Goal: Task Accomplishment & Management: Complete application form

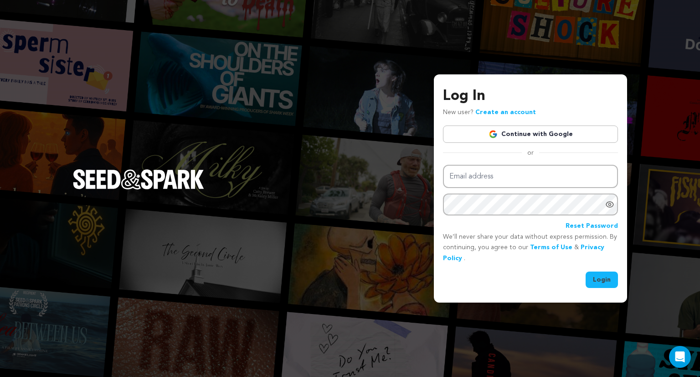
click at [567, 141] on link "Continue with Google" at bounding box center [530, 133] width 175 height 17
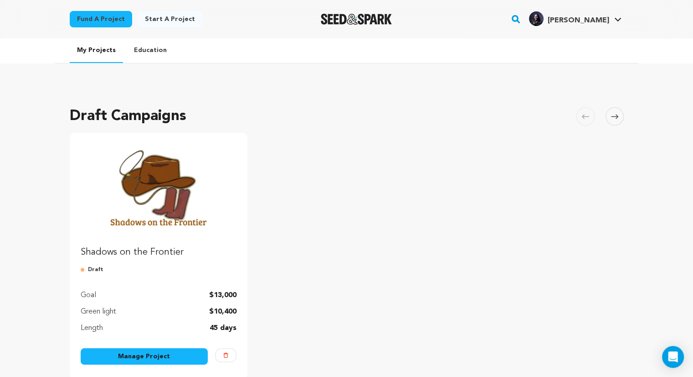
click at [163, 360] on link "Manage Project" at bounding box center [145, 356] width 128 height 16
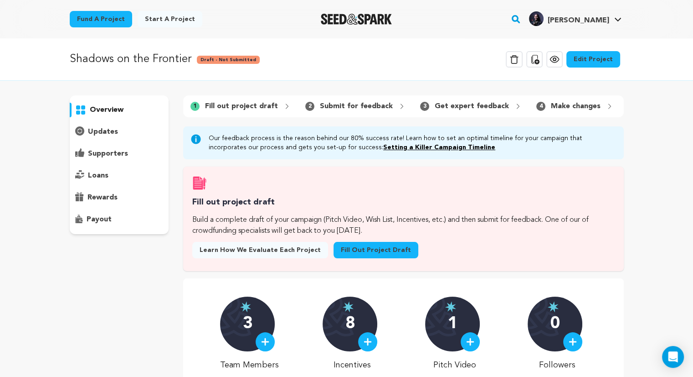
click at [341, 258] on link "Fill out project draft" at bounding box center [376, 250] width 85 height 16
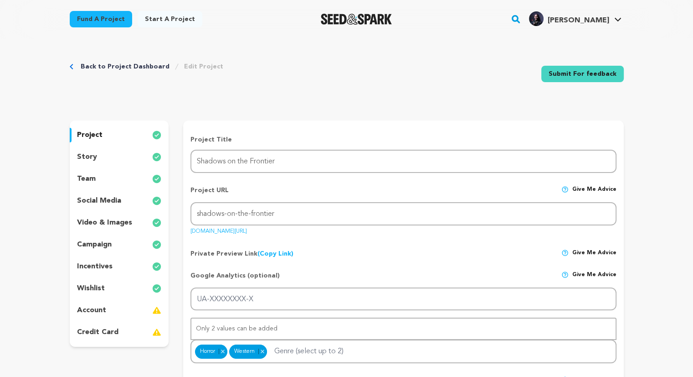
click at [89, 311] on p "account" at bounding box center [91, 310] width 29 height 11
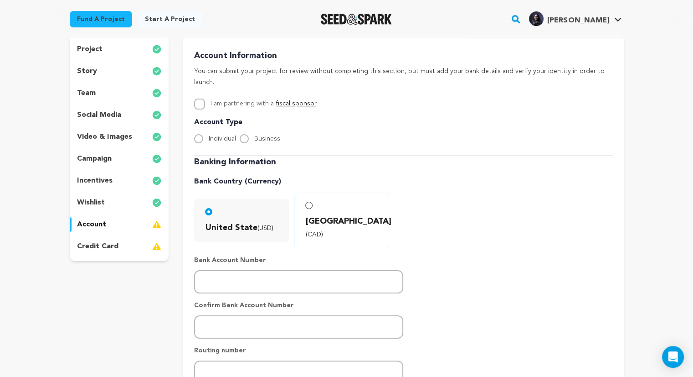
scroll to position [90, 0]
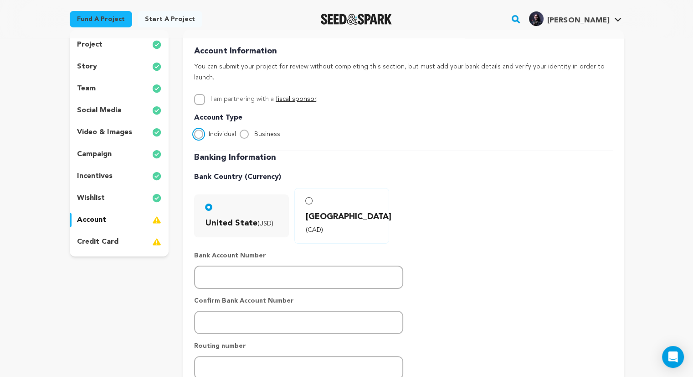
click at [201, 129] on input "Individual" at bounding box center [198, 133] width 9 height 9
radio input "true"
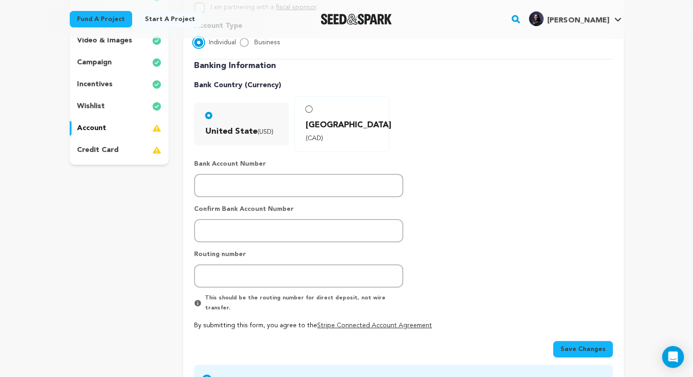
scroll to position [183, 0]
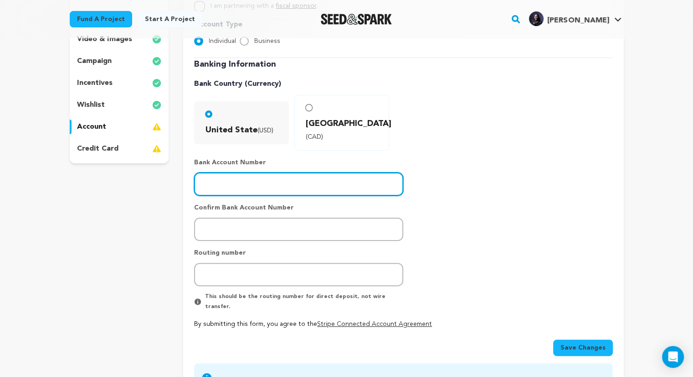
click at [243, 172] on input "number" at bounding box center [298, 183] width 209 height 23
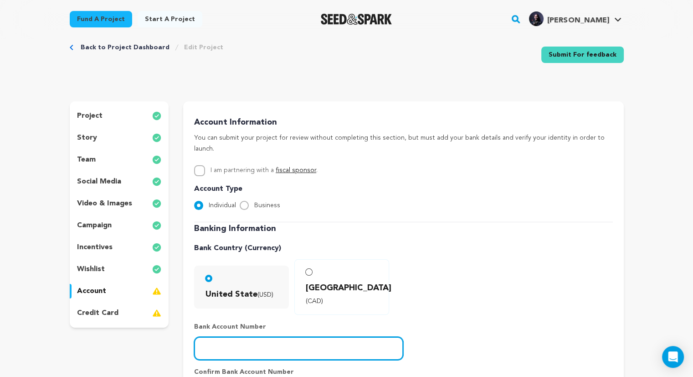
scroll to position [16, 0]
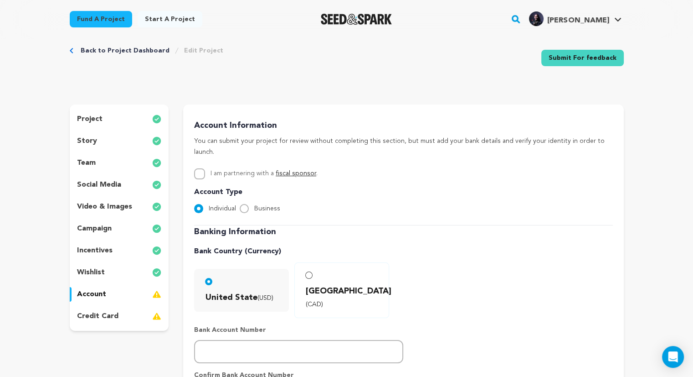
click at [122, 312] on div "credit card" at bounding box center [119, 316] width 99 height 15
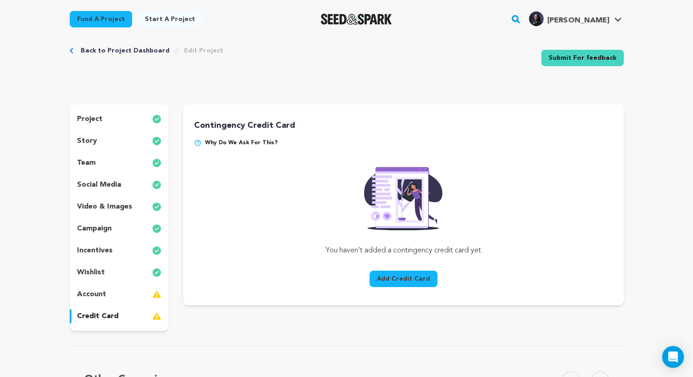
click at [98, 289] on p "account" at bounding box center [91, 294] width 29 height 11
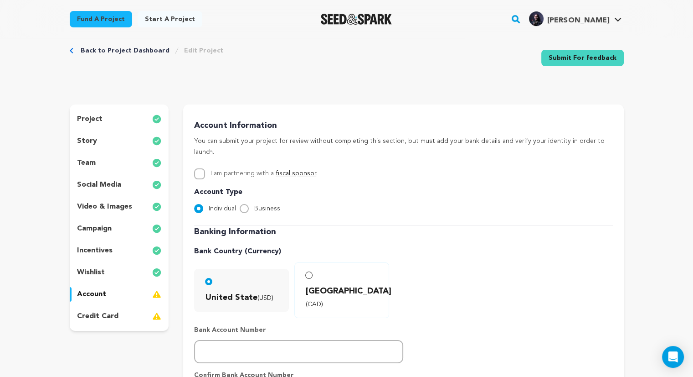
click at [99, 117] on p "project" at bounding box center [90, 119] width 26 height 11
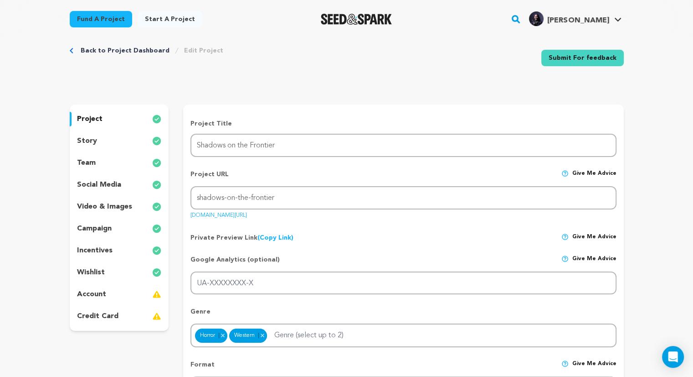
click at [104, 139] on div "story" at bounding box center [119, 141] width 99 height 15
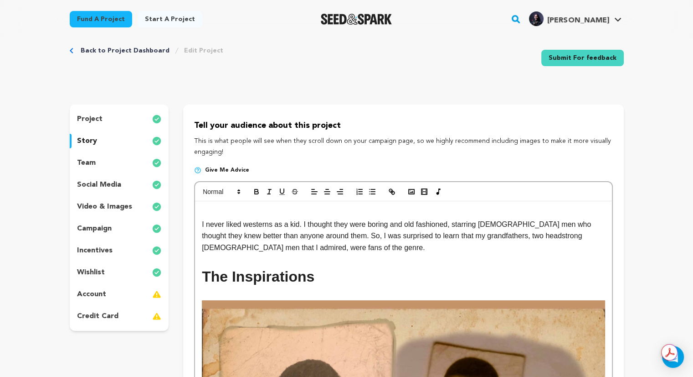
click at [108, 165] on div "team" at bounding box center [119, 162] width 99 height 15
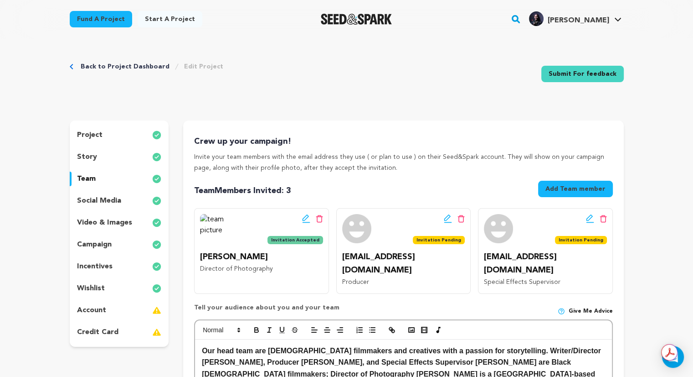
click at [93, 207] on div "social media" at bounding box center [119, 200] width 99 height 15
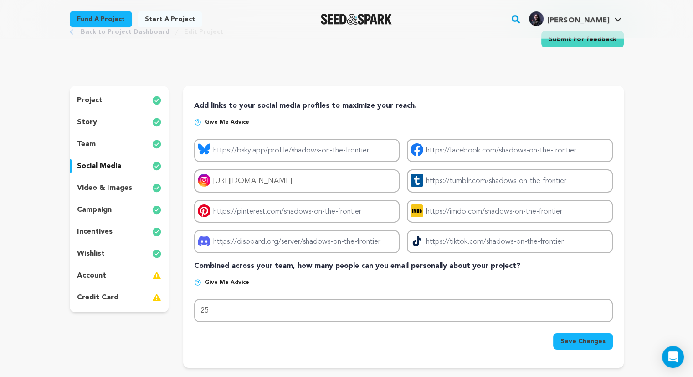
scroll to position [40, 0]
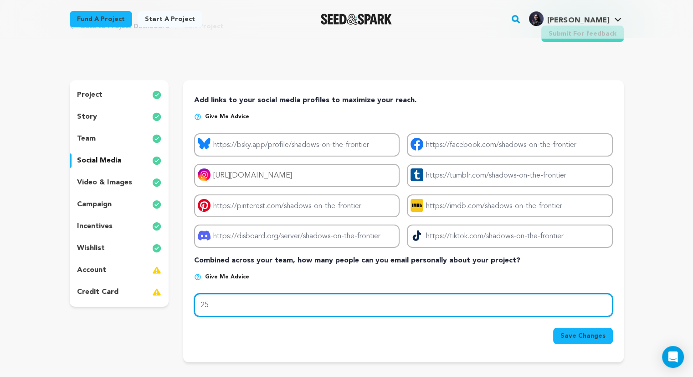
click at [230, 306] on input "25" at bounding box center [403, 304] width 418 height 23
type input "2"
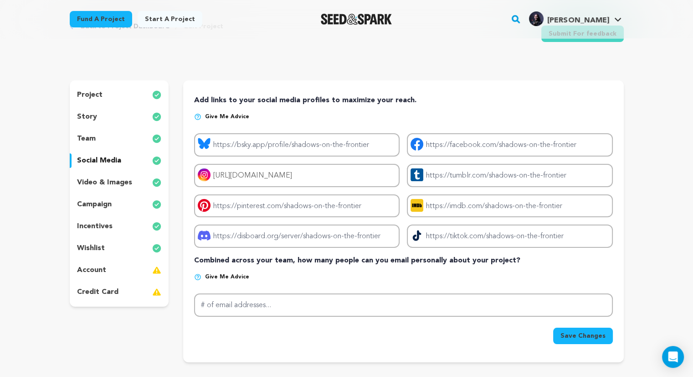
click at [204, 325] on div "Save Changes" at bounding box center [403, 334] width 418 height 20
click at [594, 327] on button "Save Changes" at bounding box center [583, 335] width 60 height 16
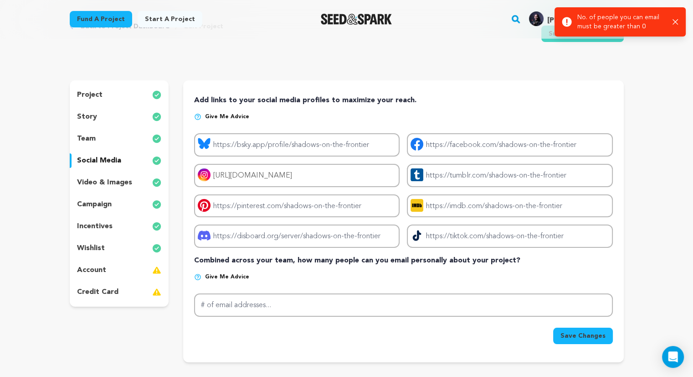
click at [676, 24] on icon "button" at bounding box center [676, 22] width 6 height 6
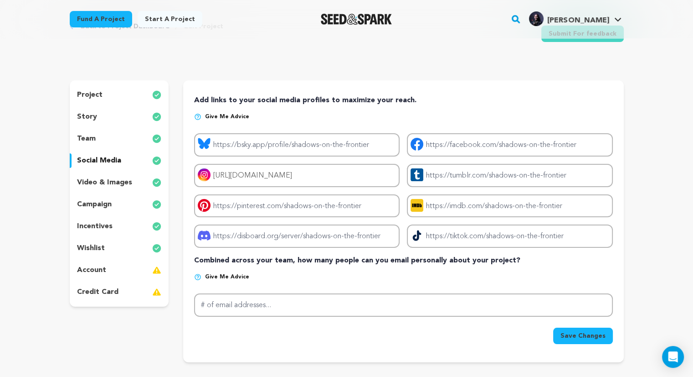
click at [676, 24] on icon "button" at bounding box center [672, 21] width 5 height 5
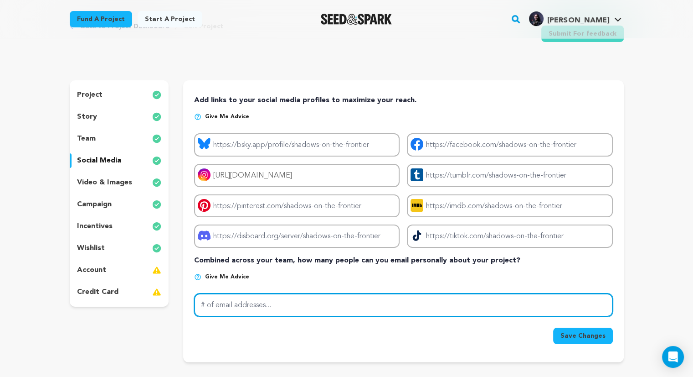
click at [255, 295] on input "# of email addresses..." at bounding box center [403, 304] width 418 height 23
type input "30"
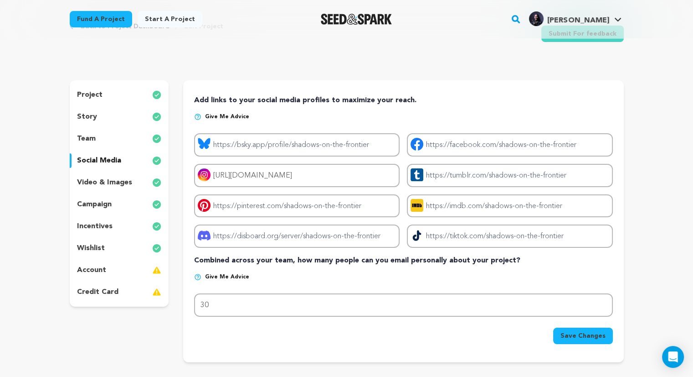
click at [328, 327] on div "Save Changes" at bounding box center [403, 335] width 418 height 16
click at [559, 329] on button "Save Changes" at bounding box center [583, 335] width 60 height 16
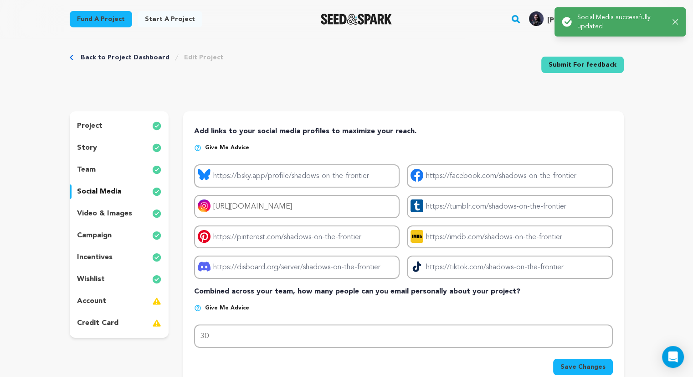
scroll to position [0, 0]
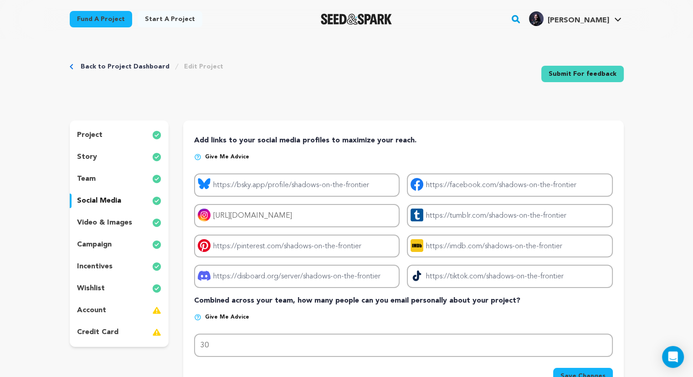
click at [118, 181] on div "team" at bounding box center [119, 178] width 99 height 15
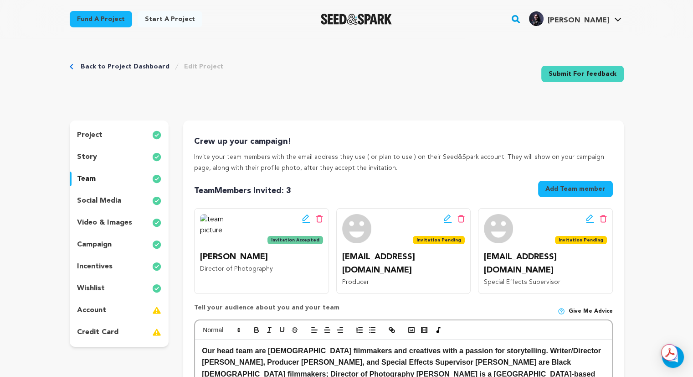
click at [129, 308] on div "account" at bounding box center [119, 310] width 99 height 15
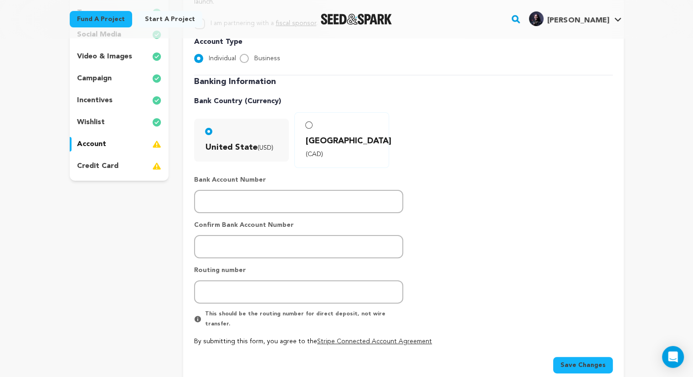
scroll to position [167, 0]
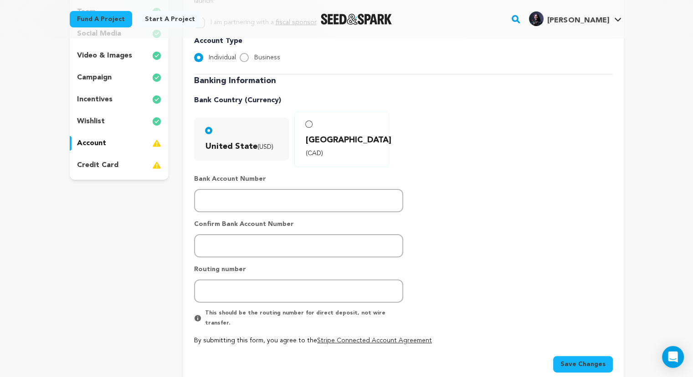
click at [133, 248] on div "project story team social media video & images campaign incentives wishlist" at bounding box center [119, 188] width 99 height 468
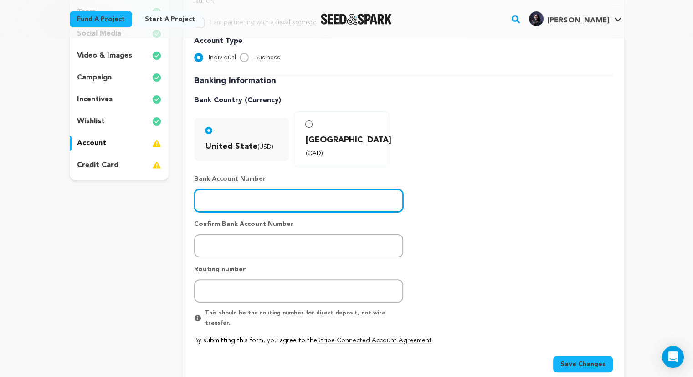
click at [221, 189] on input "number" at bounding box center [298, 200] width 209 height 23
type input "330067759"
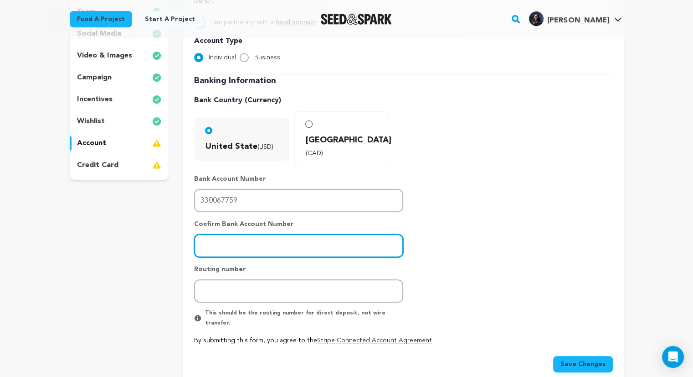
click at [259, 234] on input "number" at bounding box center [298, 245] width 209 height 23
type input "330067759"
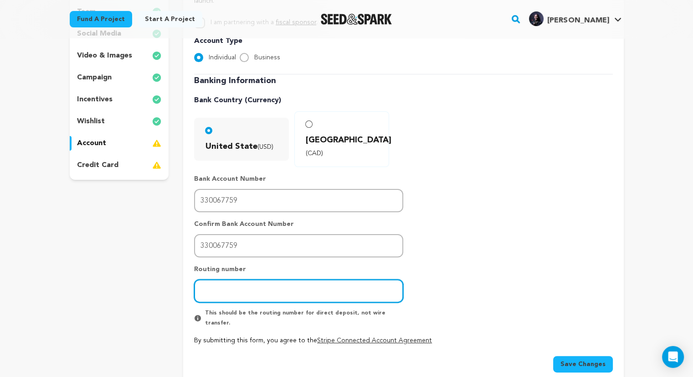
click at [274, 279] on input "number" at bounding box center [298, 290] width 209 height 23
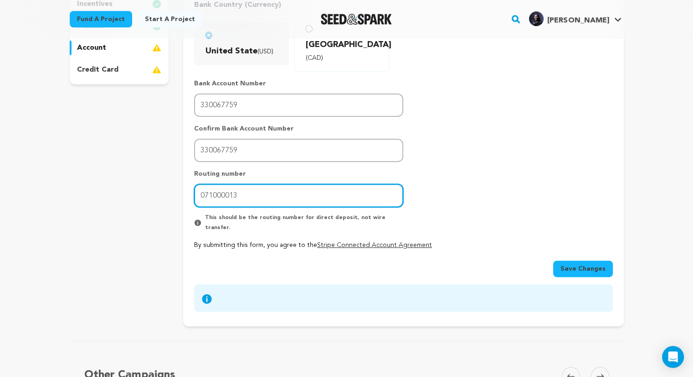
scroll to position [262, 0]
type input "071000013"
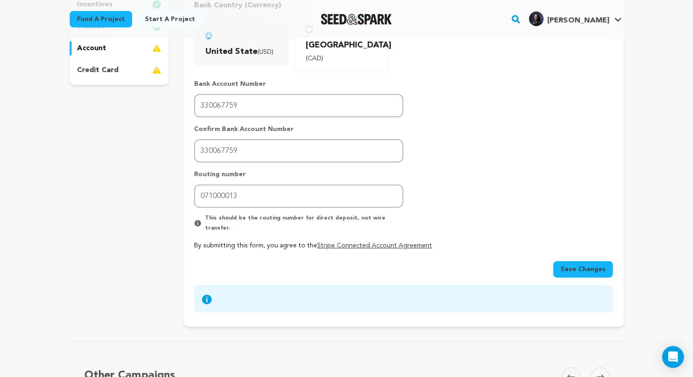
click at [594, 261] on button "Save Changes" at bounding box center [583, 269] width 60 height 16
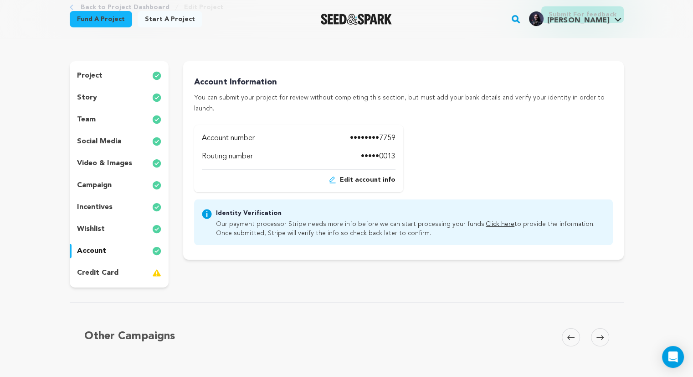
scroll to position [60, 0]
click at [138, 279] on div "project story team social media video & images campaign incentives wishlist acc…" at bounding box center [119, 173] width 99 height 226
click at [131, 273] on div "credit card" at bounding box center [119, 271] width 99 height 15
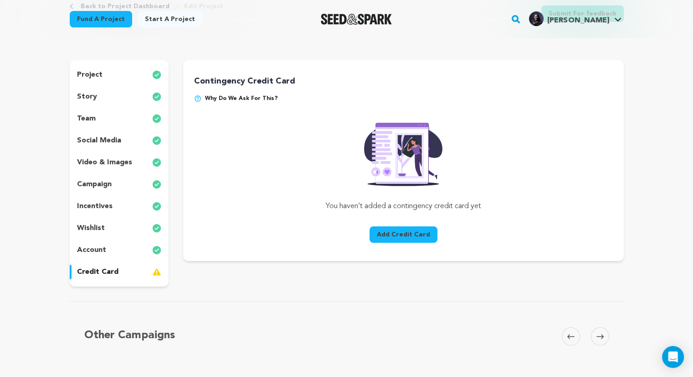
click at [131, 273] on div "credit card" at bounding box center [119, 271] width 99 height 15
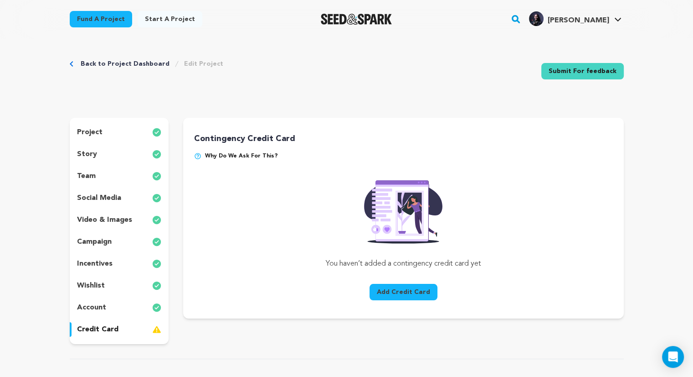
scroll to position [5, 0]
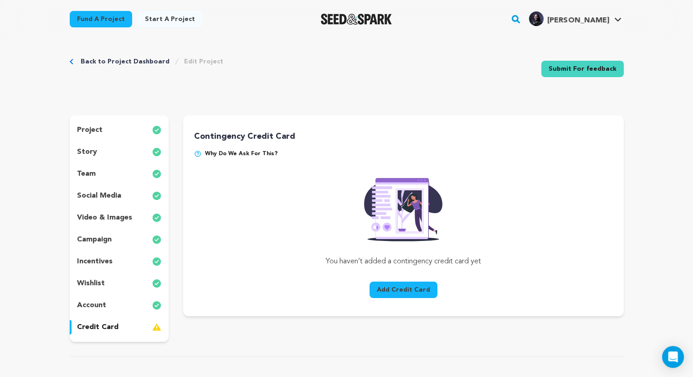
click at [97, 123] on div "project" at bounding box center [119, 130] width 99 height 15
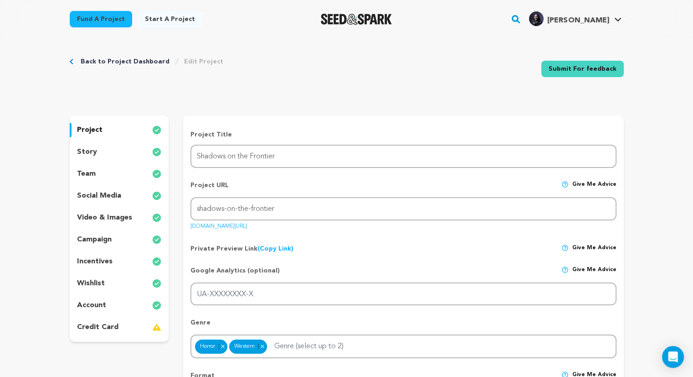
click at [102, 173] on div "team" at bounding box center [119, 173] width 99 height 15
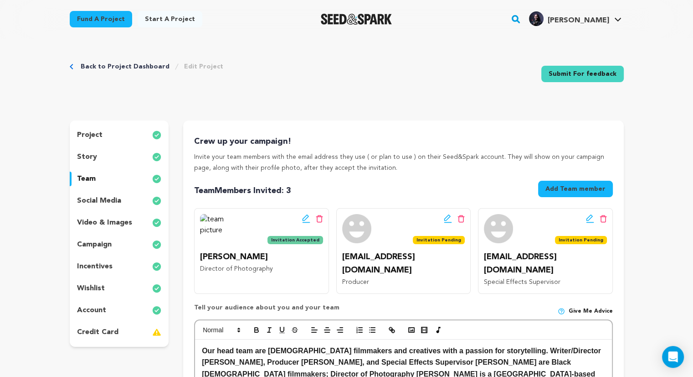
click at [95, 140] on p "project" at bounding box center [90, 134] width 26 height 11
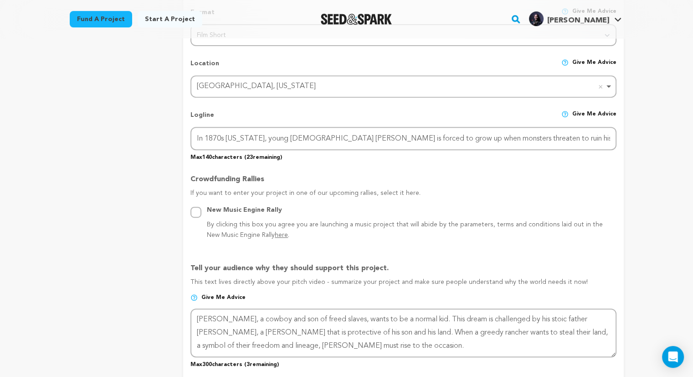
scroll to position [417, 0]
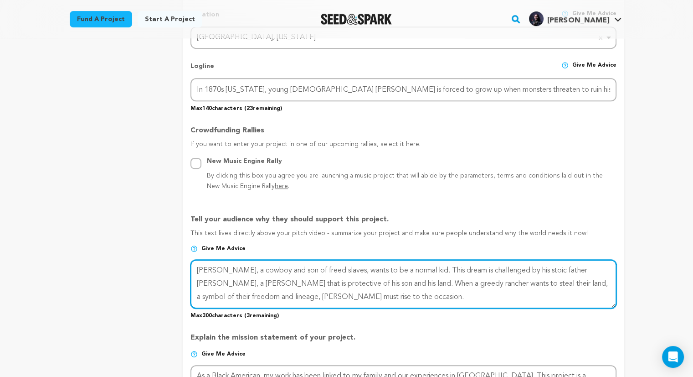
click at [228, 270] on textarea at bounding box center [404, 283] width 426 height 48
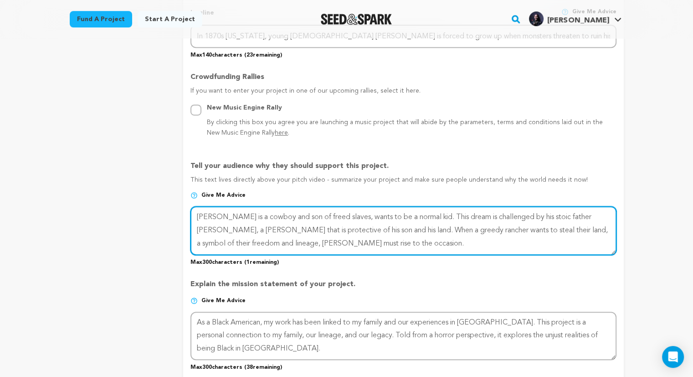
scroll to position [470, 0]
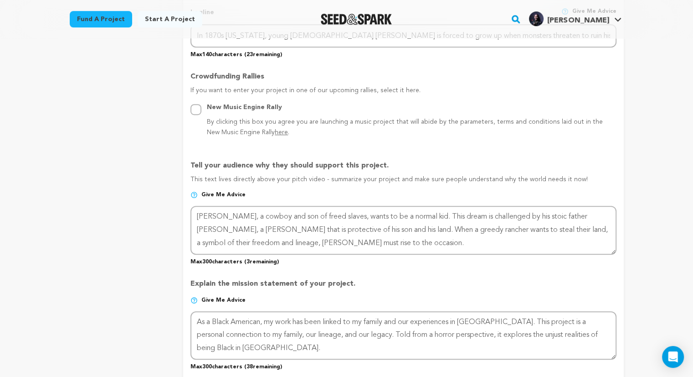
click at [133, 221] on div "project story team social media video & images campaign incentives wishlist" at bounding box center [119, 177] width 99 height 1055
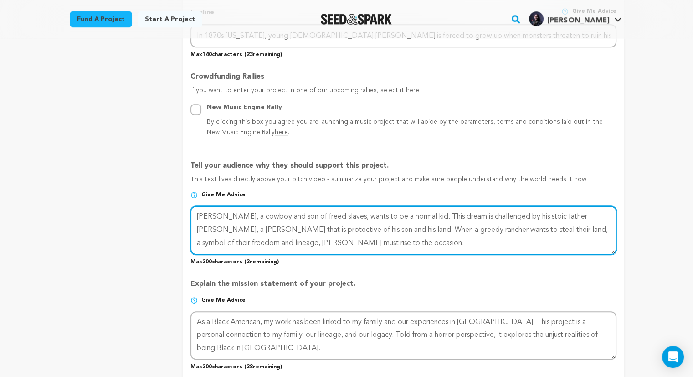
click at [480, 217] on textarea at bounding box center [404, 230] width 426 height 48
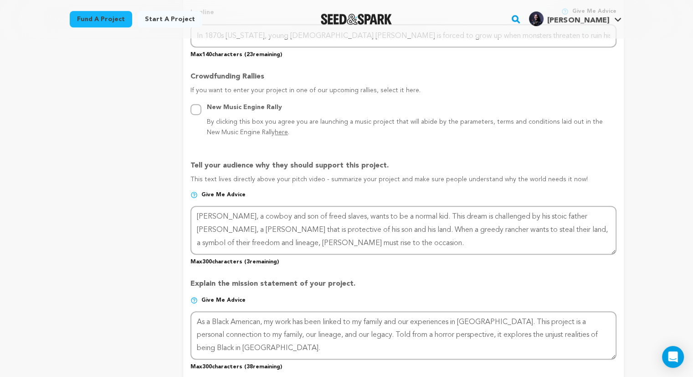
click at [471, 279] on p "Explain the mission statement of your project." at bounding box center [404, 287] width 426 height 18
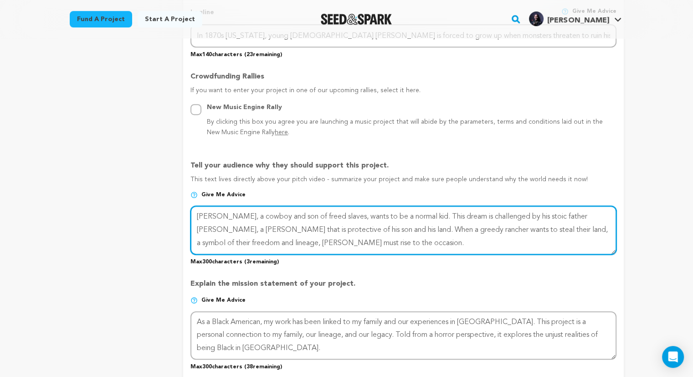
drag, startPoint x: 423, startPoint y: 216, endPoint x: 541, endPoint y: 217, distance: 118.1
click at [541, 217] on textarea at bounding box center [404, 230] width 426 height 48
click at [305, 243] on textarea at bounding box center [404, 230] width 426 height 48
drag, startPoint x: 250, startPoint y: 227, endPoint x: 294, endPoint y: 228, distance: 43.8
click at [294, 228] on textarea at bounding box center [404, 230] width 426 height 48
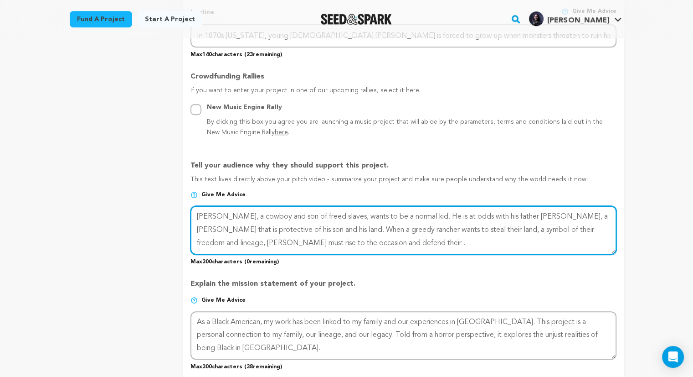
click at [294, 228] on textarea at bounding box center [404, 230] width 426 height 48
click at [461, 228] on textarea at bounding box center [404, 230] width 426 height 48
drag, startPoint x: 461, startPoint y: 228, endPoint x: 593, endPoint y: 229, distance: 131.8
click at [593, 229] on textarea at bounding box center [404, 230] width 426 height 48
click at [305, 227] on textarea at bounding box center [404, 230] width 426 height 48
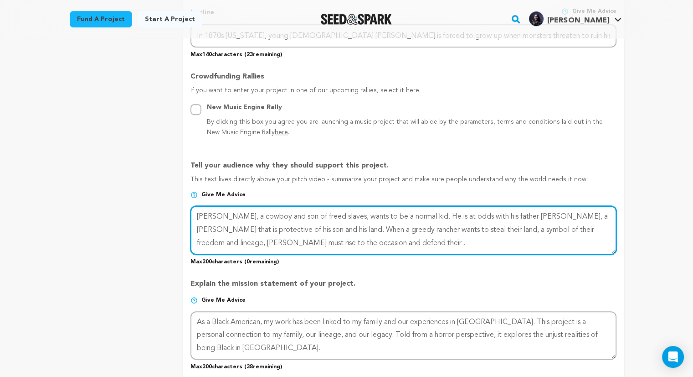
click at [305, 227] on textarea at bounding box center [404, 230] width 426 height 48
click at [296, 225] on textarea at bounding box center [404, 230] width 426 height 48
drag, startPoint x: 465, startPoint y: 228, endPoint x: 590, endPoint y: 230, distance: 125.4
click at [590, 230] on textarea at bounding box center [404, 230] width 426 height 48
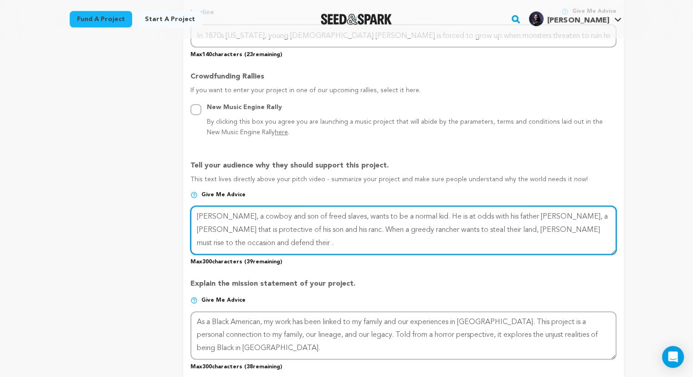
click at [303, 228] on textarea at bounding box center [404, 230] width 426 height 48
click at [237, 241] on textarea at bounding box center [404, 230] width 426 height 48
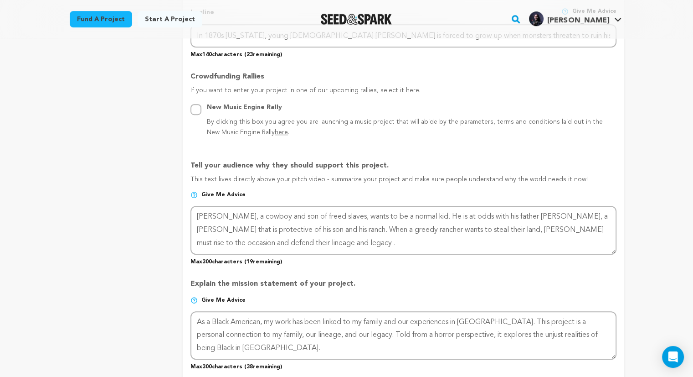
click at [90, 270] on div "project story team social media video & images campaign incentives wishlist" at bounding box center [119, 177] width 99 height 1055
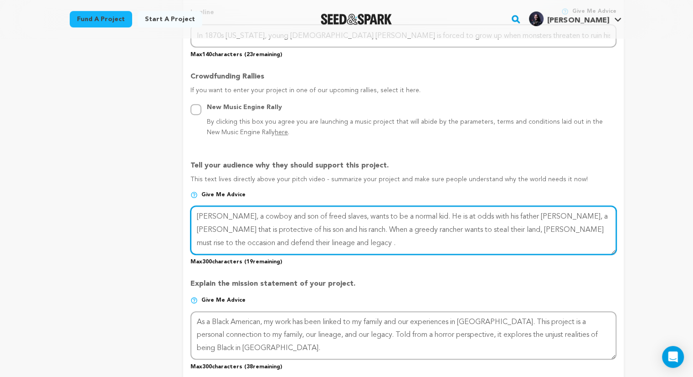
click at [303, 245] on textarea at bounding box center [404, 230] width 426 height 48
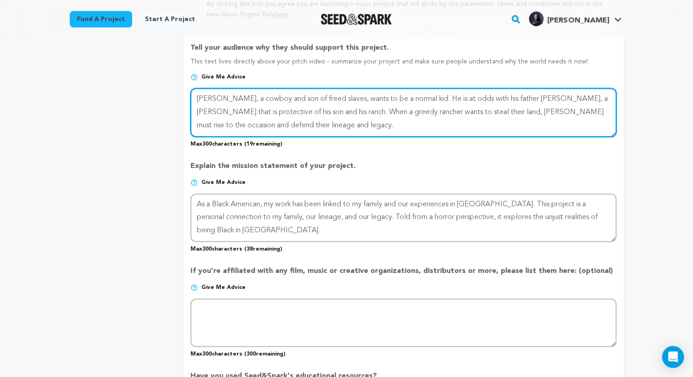
scroll to position [587, 0]
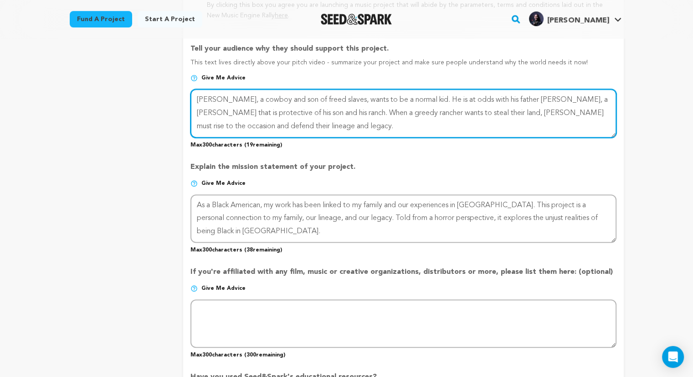
type textarea "[PERSON_NAME], a cowboy and son of freed slaves, wants to be a normal kid. He i…"
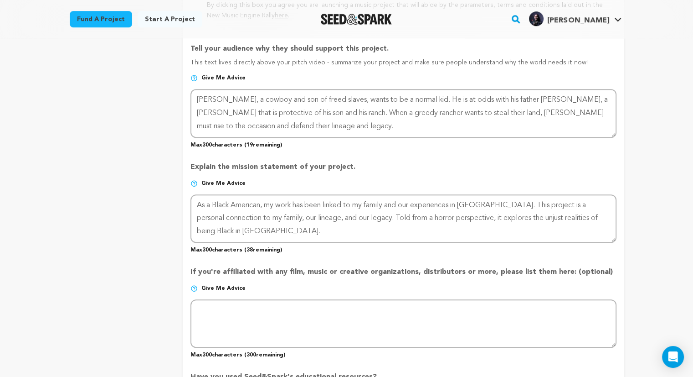
click at [303, 245] on p "Max 300 characters ( 38 remaining)" at bounding box center [404, 248] width 426 height 11
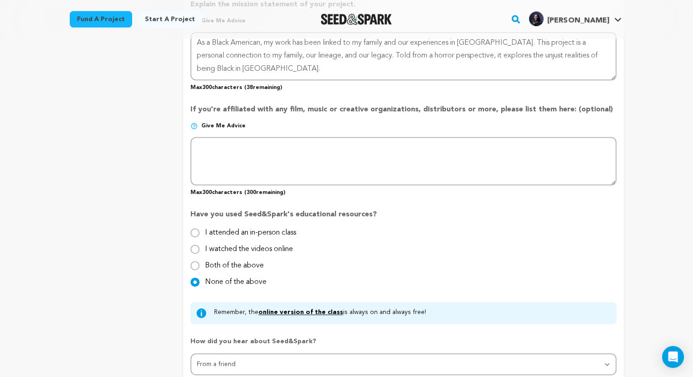
scroll to position [842, 0]
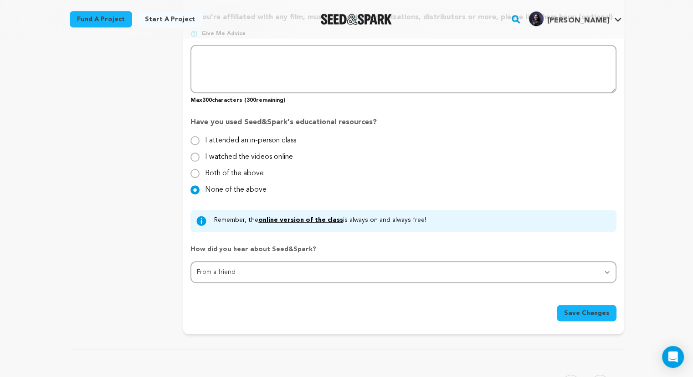
click at [598, 310] on span "Save Changes" at bounding box center [586, 312] width 45 height 9
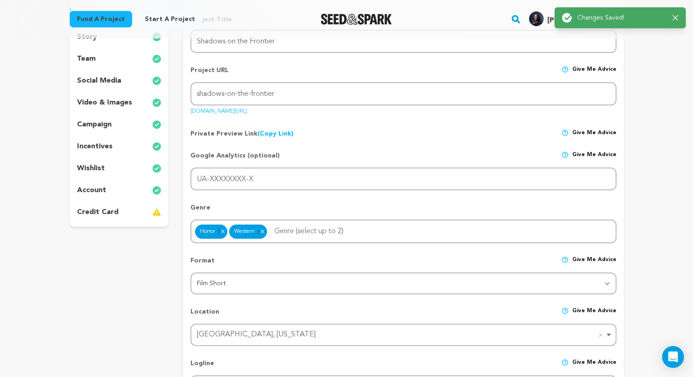
scroll to position [0, 0]
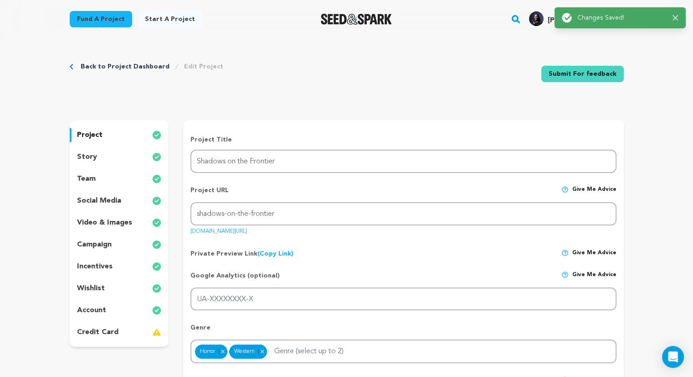
click at [673, 23] on div "Success: Info: Warning: Error: Changes Saved! Close notification" at bounding box center [620, 17] width 131 height 21
click at [678, 18] on div "Success: Info: Warning: Error: Changes Saved! Close notification" at bounding box center [620, 17] width 131 height 21
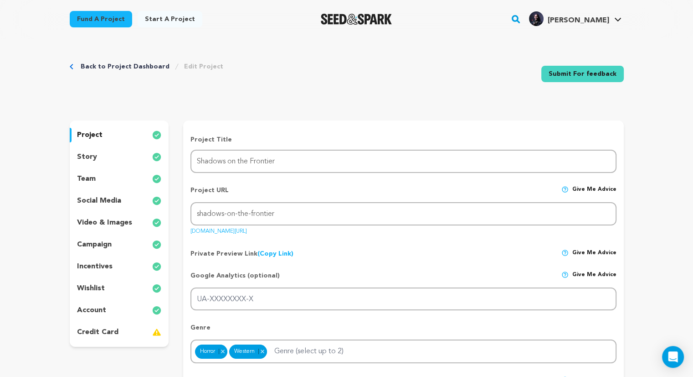
click at [678, 19] on div "Success: Info: Warning: Error: Changes Saved! Close notification" at bounding box center [620, 18] width 125 height 20
click at [93, 156] on p "story" at bounding box center [87, 156] width 20 height 11
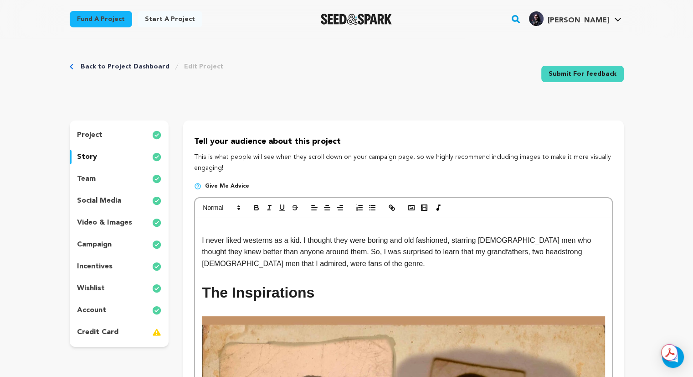
click at [206, 243] on p "I never liked westerns as a kid. I thought they were boring and old fashioned, …" at bounding box center [403, 251] width 403 height 35
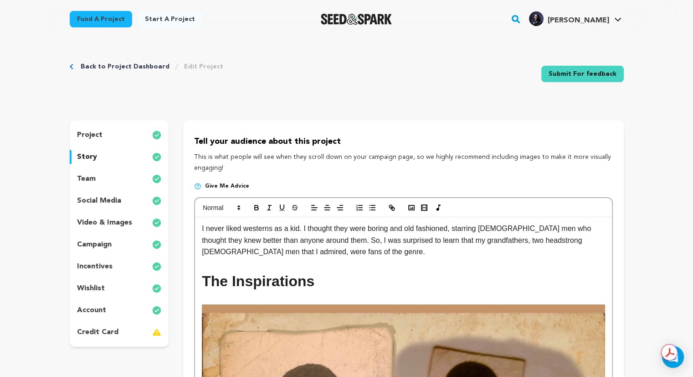
click at [315, 141] on p "Tell your audience about this project" at bounding box center [403, 141] width 418 height 13
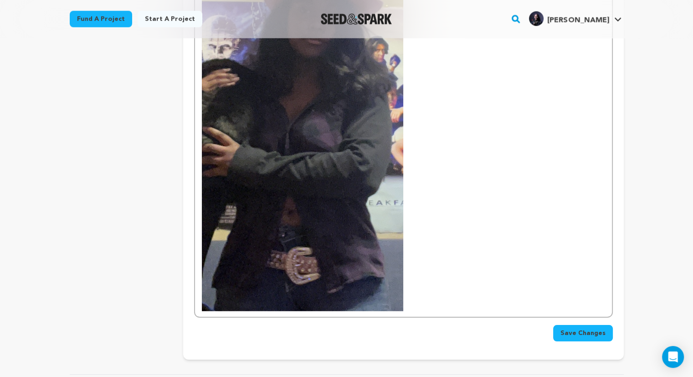
scroll to position [2355, 0]
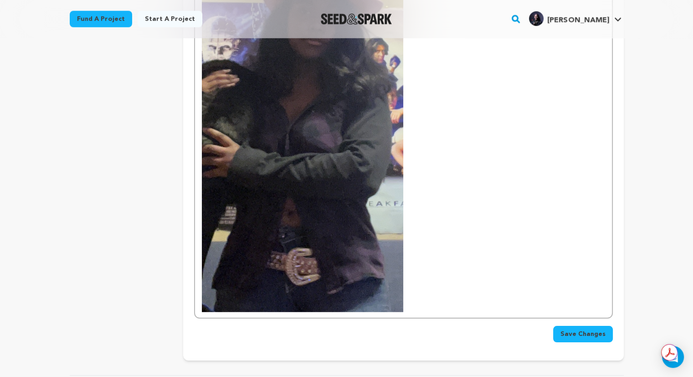
click at [595, 329] on span "Save Changes" at bounding box center [583, 333] width 45 height 9
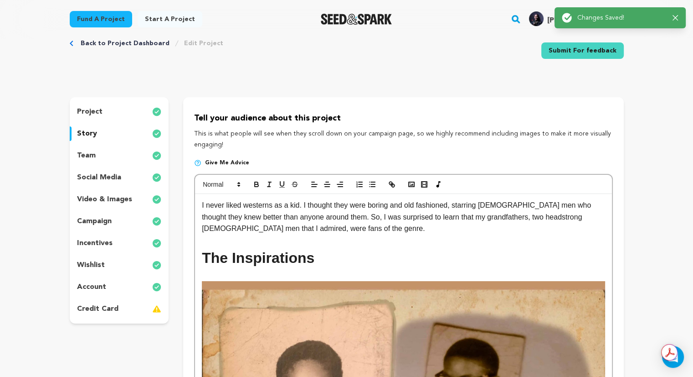
scroll to position [0, 0]
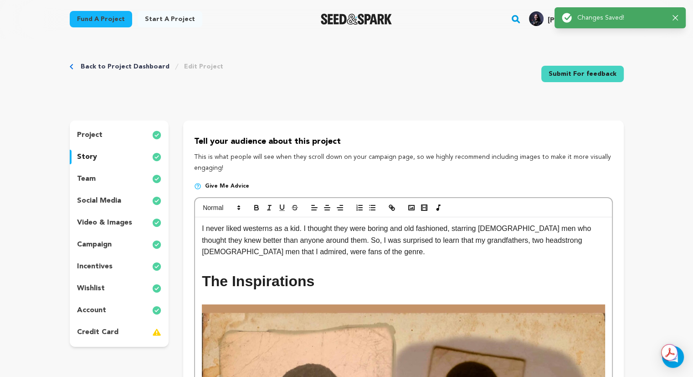
click at [674, 16] on icon "button" at bounding box center [675, 17] width 5 height 5
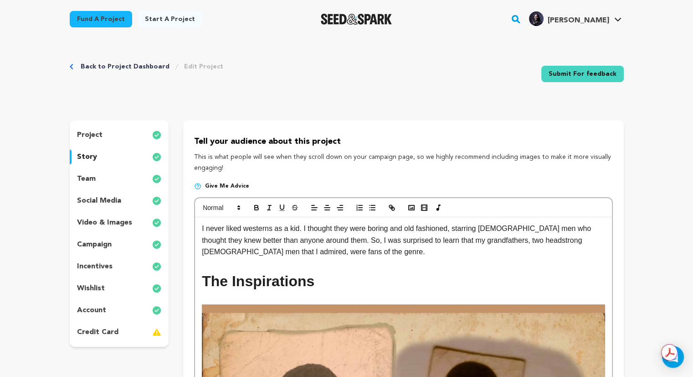
click at [93, 176] on p "team" at bounding box center [86, 178] width 19 height 11
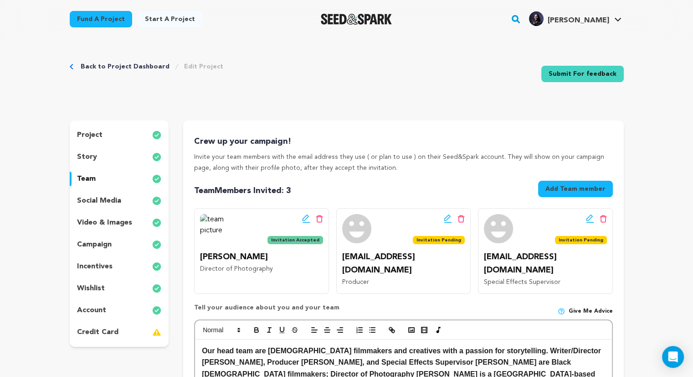
click at [101, 200] on p "social media" at bounding box center [99, 200] width 44 height 11
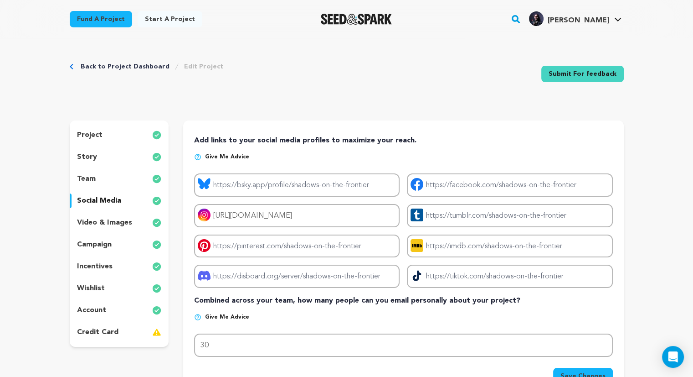
click at [105, 221] on p "video & images" at bounding box center [104, 222] width 55 height 11
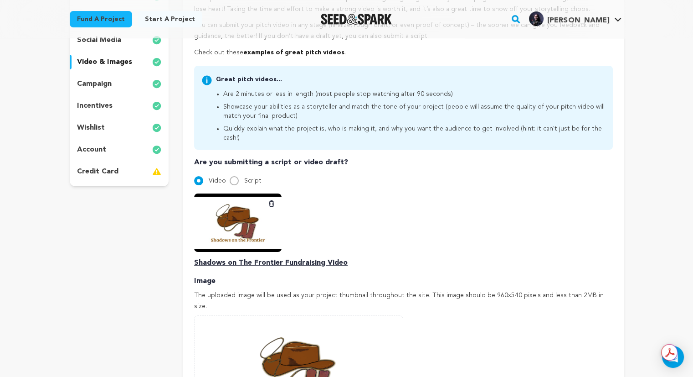
scroll to position [160, 0]
click at [94, 80] on p "campaign" at bounding box center [94, 84] width 35 height 11
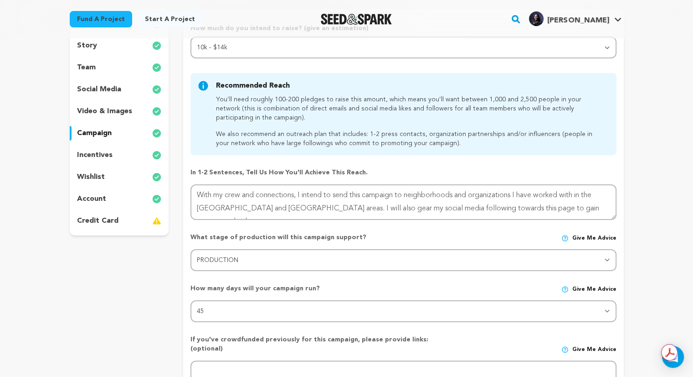
scroll to position [105, 0]
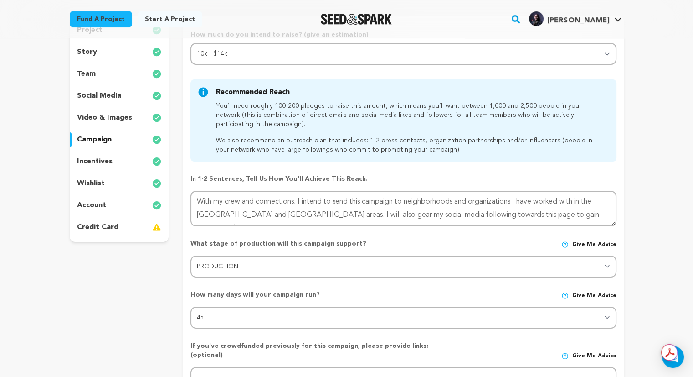
click at [88, 161] on p "incentives" at bounding box center [95, 161] width 36 height 11
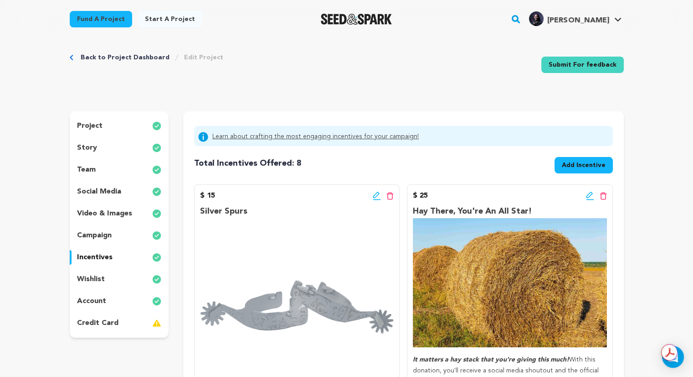
scroll to position [5, 0]
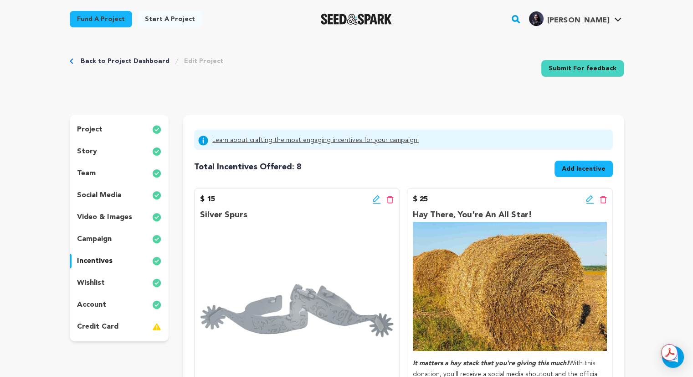
click at [87, 286] on p "wishlist" at bounding box center [91, 282] width 28 height 11
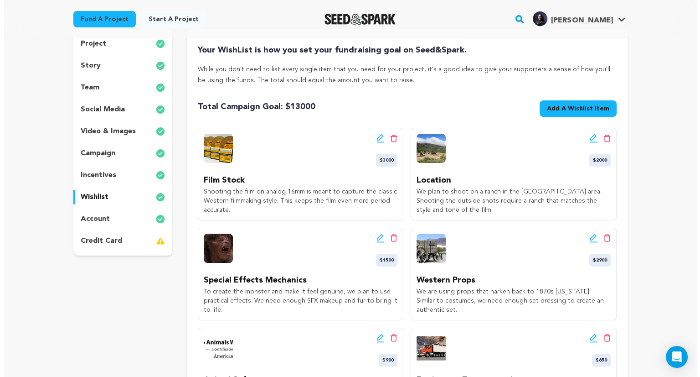
scroll to position [91, 0]
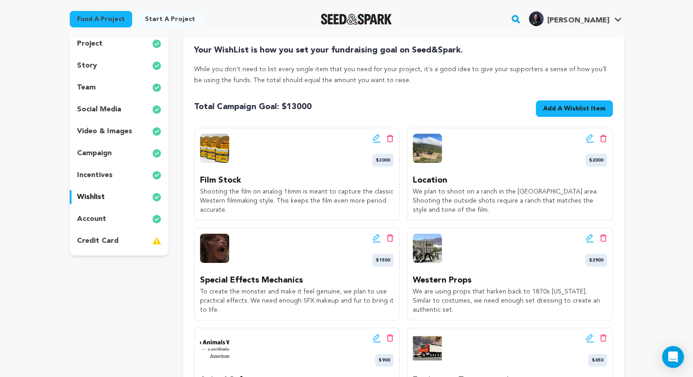
click at [376, 237] on icon at bounding box center [377, 237] width 8 height 9
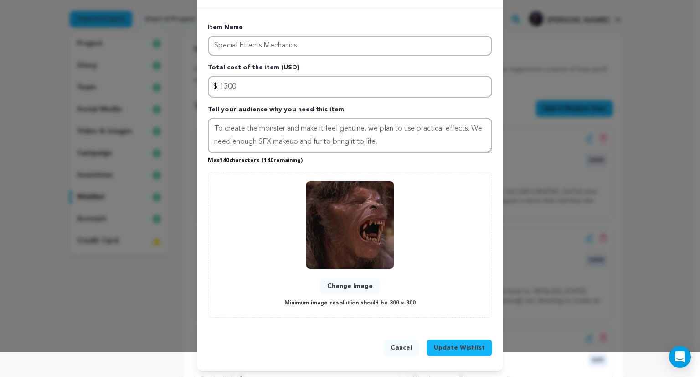
scroll to position [10, 0]
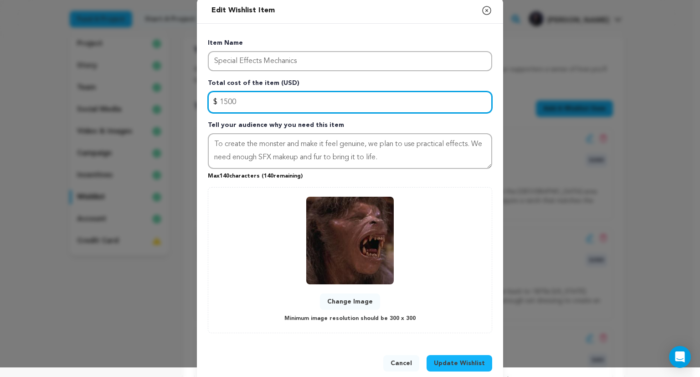
click at [238, 107] on input "1500" at bounding box center [350, 102] width 284 height 22
type input "1"
type input "2000"
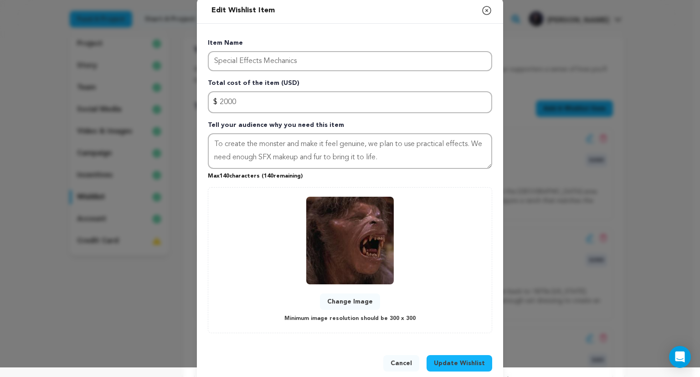
click at [449, 358] on span "Update Wishlist" at bounding box center [459, 362] width 51 height 9
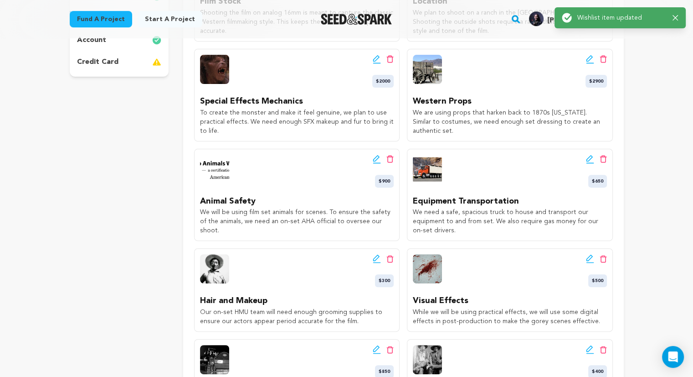
scroll to position [0, 0]
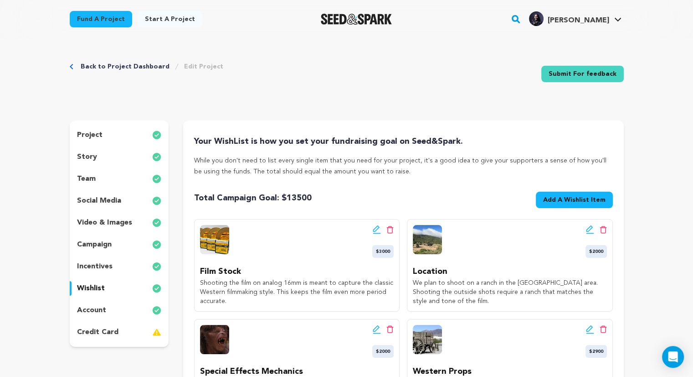
click at [93, 309] on p "account" at bounding box center [91, 310] width 29 height 11
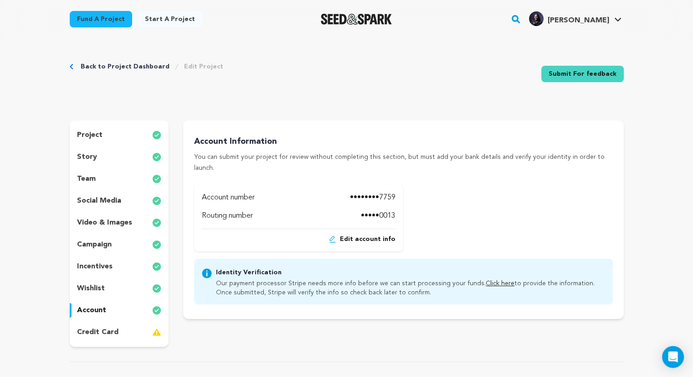
click at [97, 67] on link "Back to Project Dashboard" at bounding box center [125, 66] width 89 height 9
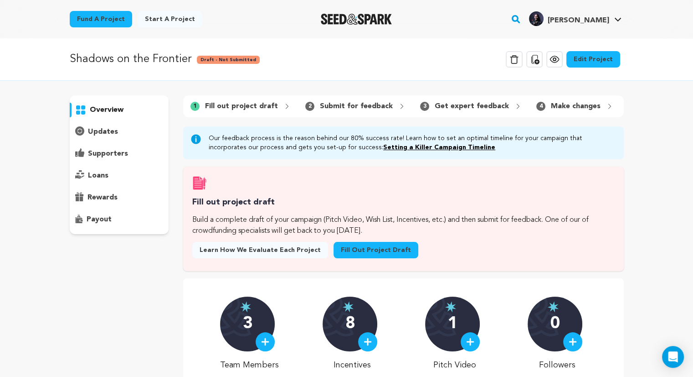
click at [341, 257] on link "Fill out project draft" at bounding box center [376, 250] width 85 height 16
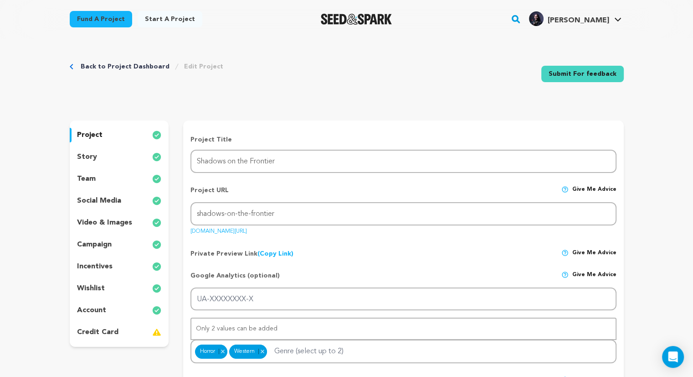
click at [603, 73] on link "Submit For feedback" at bounding box center [583, 74] width 83 height 16
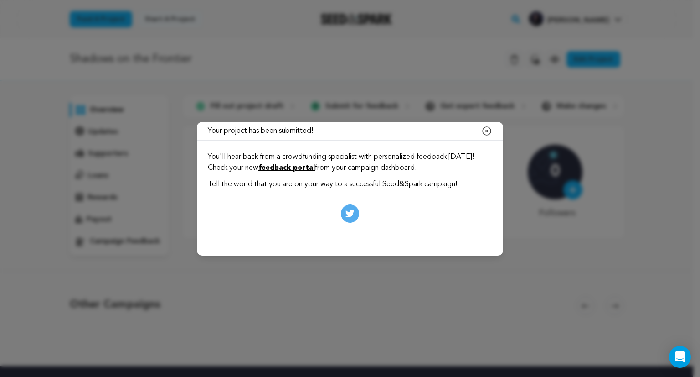
click at [487, 135] on icon "button" at bounding box center [486, 130] width 11 height 11
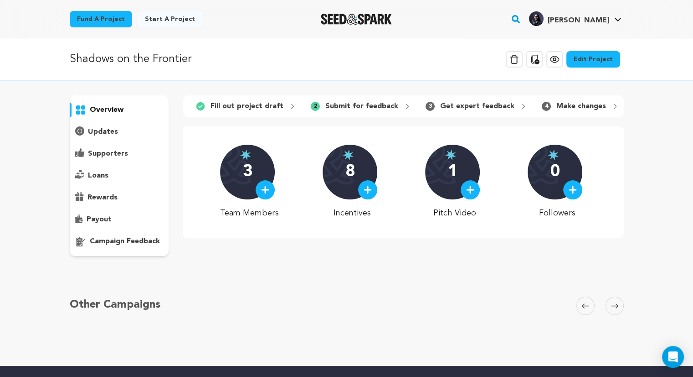
click at [475, 109] on p "Get expert feedback" at bounding box center [477, 106] width 74 height 11
click at [367, 105] on p "Submit for feedback" at bounding box center [361, 106] width 73 height 11
click at [591, 64] on link "Edit Project" at bounding box center [594, 59] width 54 height 16
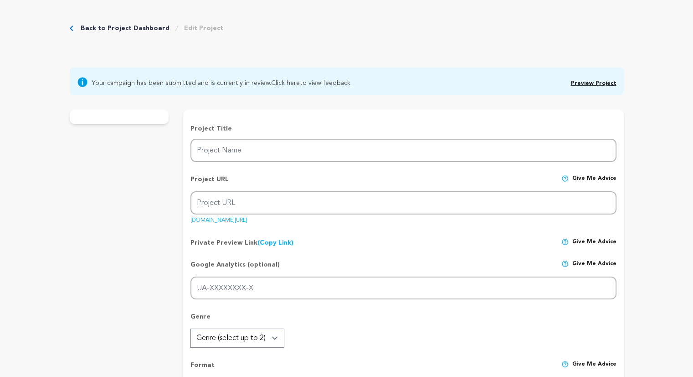
type input "Shadows on the Frontier"
type input "shadows-on-the-frontier"
type input "In 1870s [US_STATE], young [DEMOGRAPHIC_DATA] [PERSON_NAME] is forced to grow u…"
type textarea "[PERSON_NAME], a cowboy and son of freed slaves, wants to be a normal kid. He i…"
type textarea "As a Black American, my work has been linked to my family and our experiences i…"
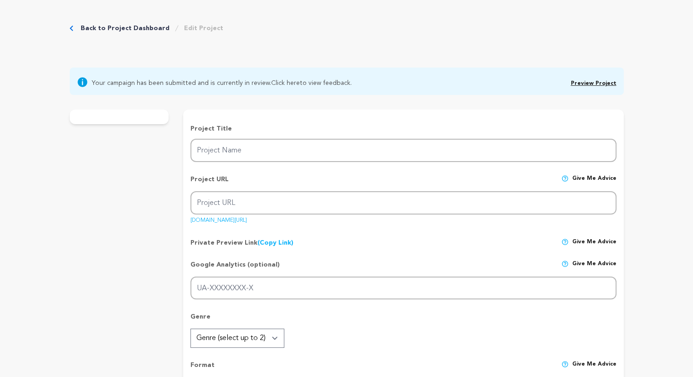
radio input "true"
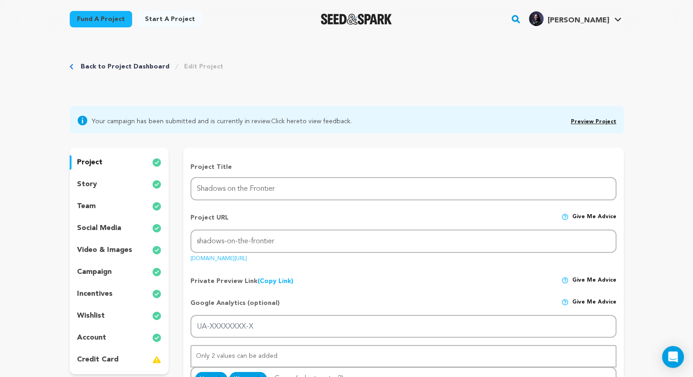
click at [599, 119] on link "Preview Project" at bounding box center [594, 121] width 46 height 5
click at [110, 243] on div "video & images" at bounding box center [119, 250] width 99 height 15
